Goal: Task Accomplishment & Management: Use online tool/utility

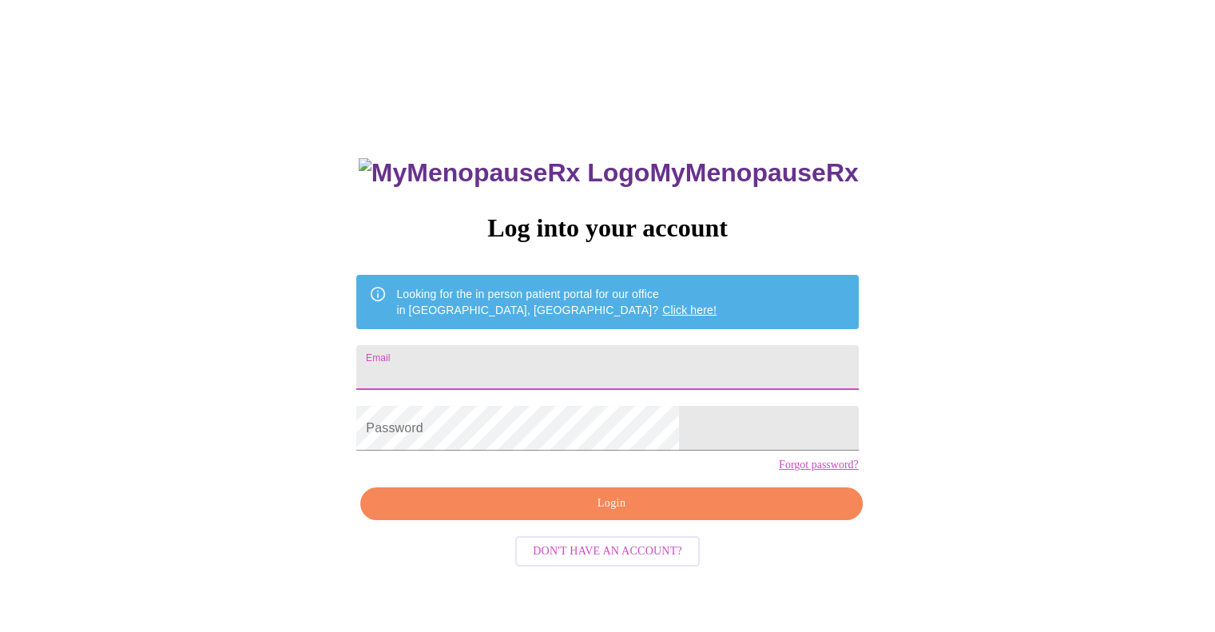
click at [578, 363] on input "Email" at bounding box center [607, 367] width 502 height 45
type input "alexgon610@gmail.com"
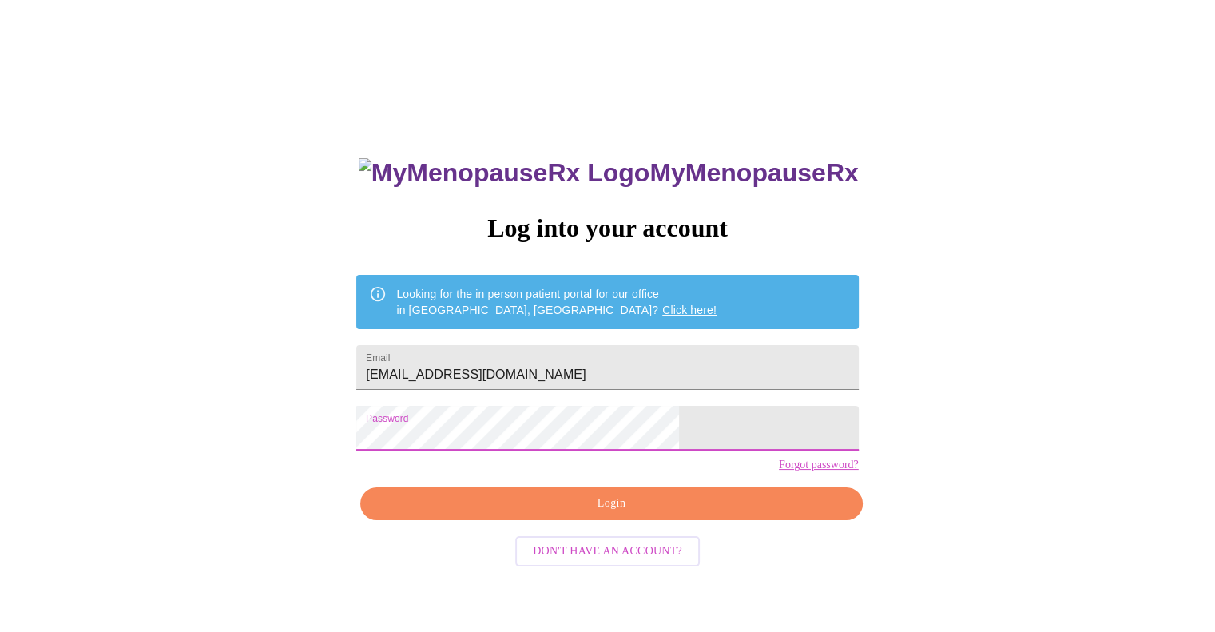
click at [627, 514] on span "Login" at bounding box center [611, 504] width 465 height 20
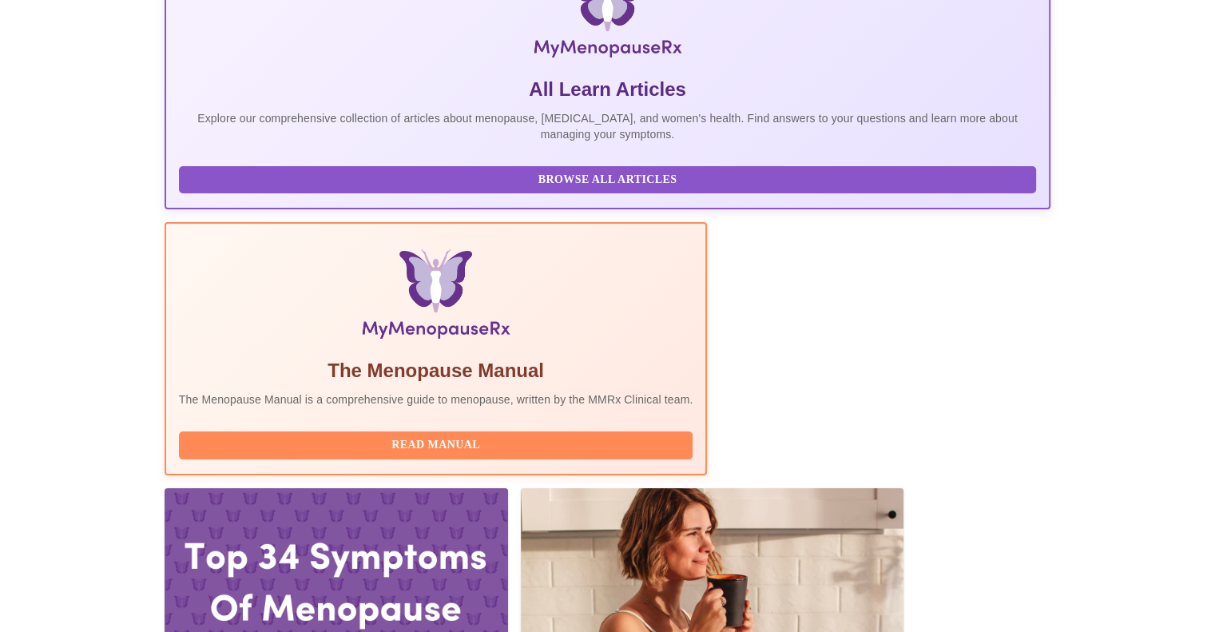
scroll to position [319, 0]
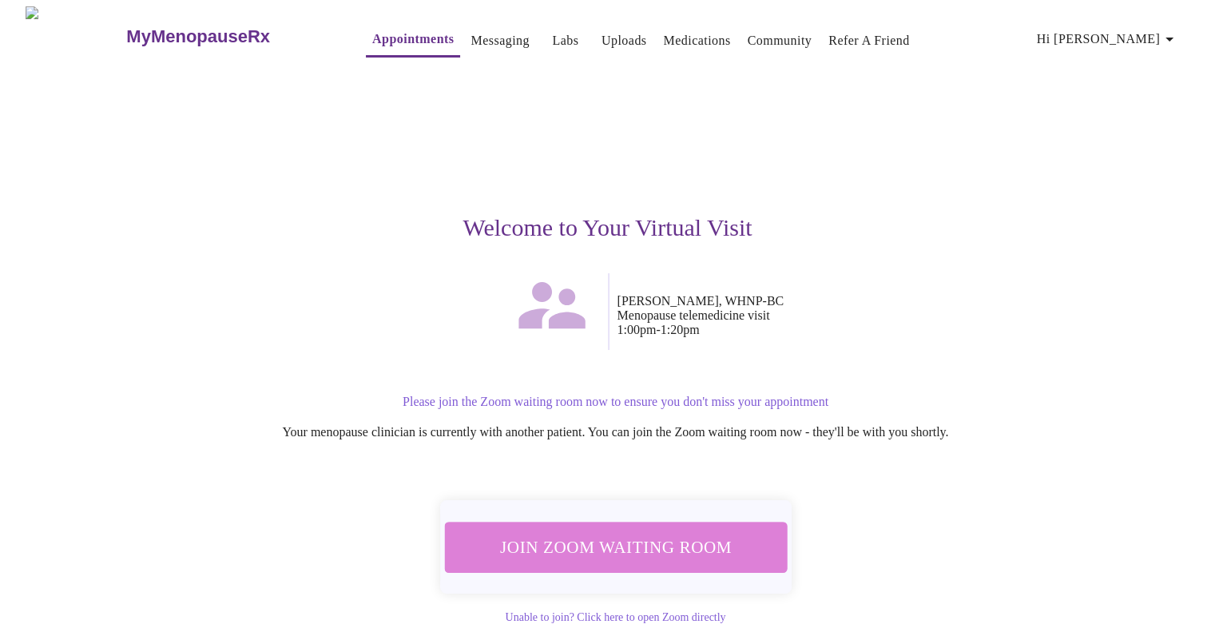
click at [698, 532] on span "Join Zoom Waiting Room" at bounding box center [615, 547] width 304 height 30
